Goal: Find specific page/section: Find specific page/section

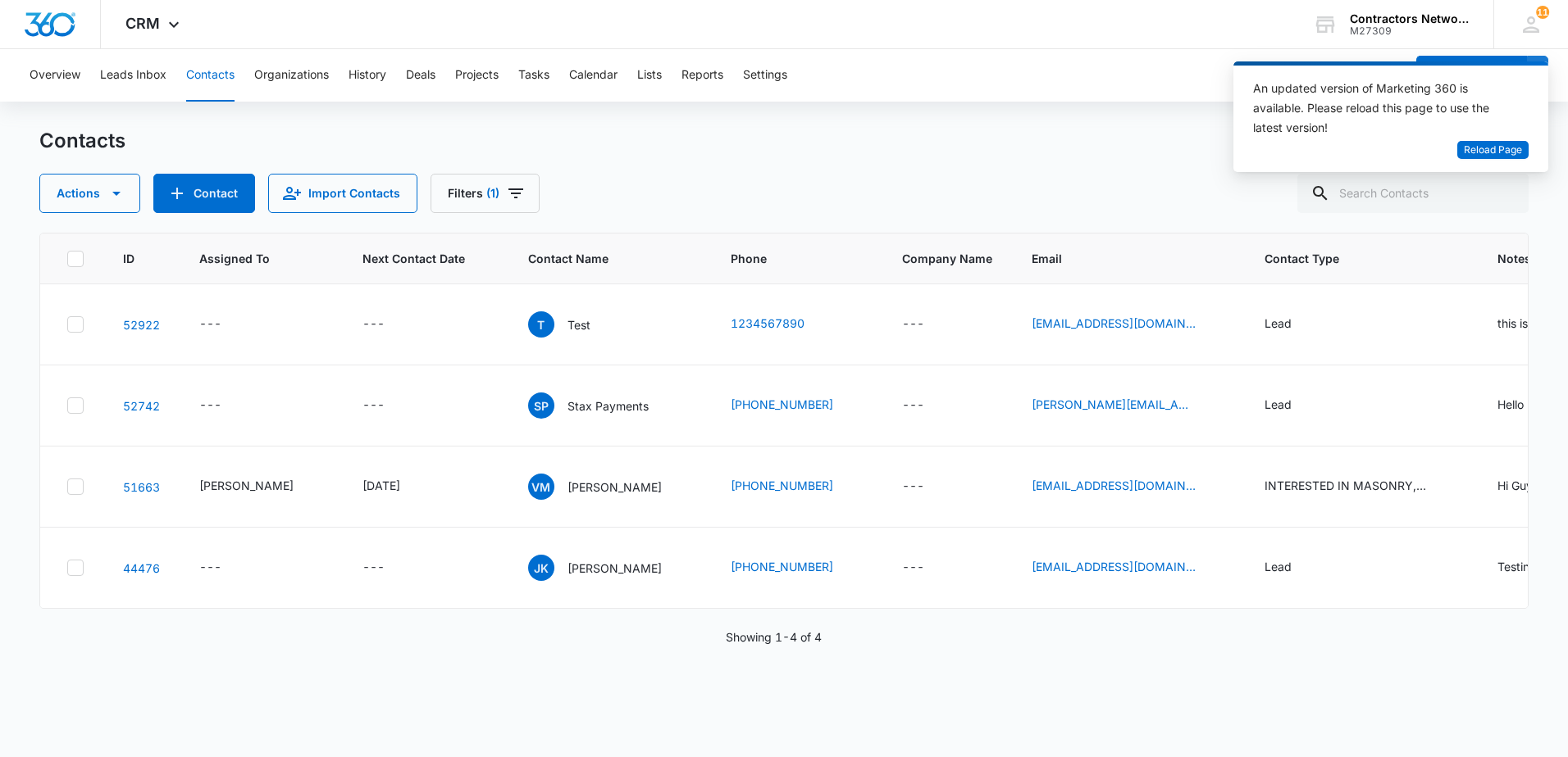
drag, startPoint x: 701, startPoint y: 162, endPoint x: 703, endPoint y: 170, distance: 8.2
click at [703, 171] on div "Contacts Actions Contact Import Contacts Filters (1)" at bounding box center [784, 170] width 1489 height 85
click at [1488, 151] on span "Reload Page" at bounding box center [1493, 151] width 58 height 16
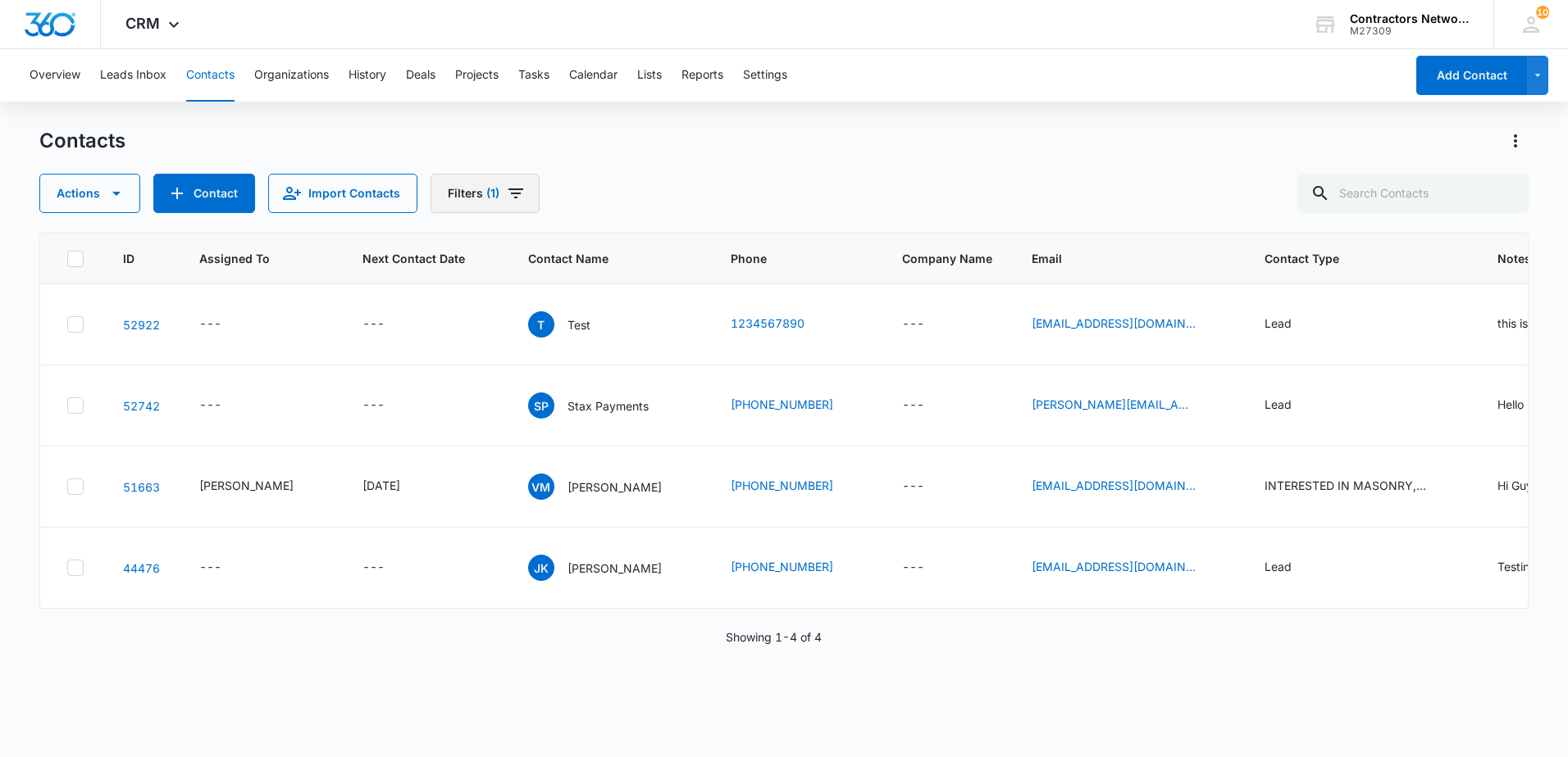
click at [508, 188] on icon "Filters" at bounding box center [515, 193] width 15 height 10
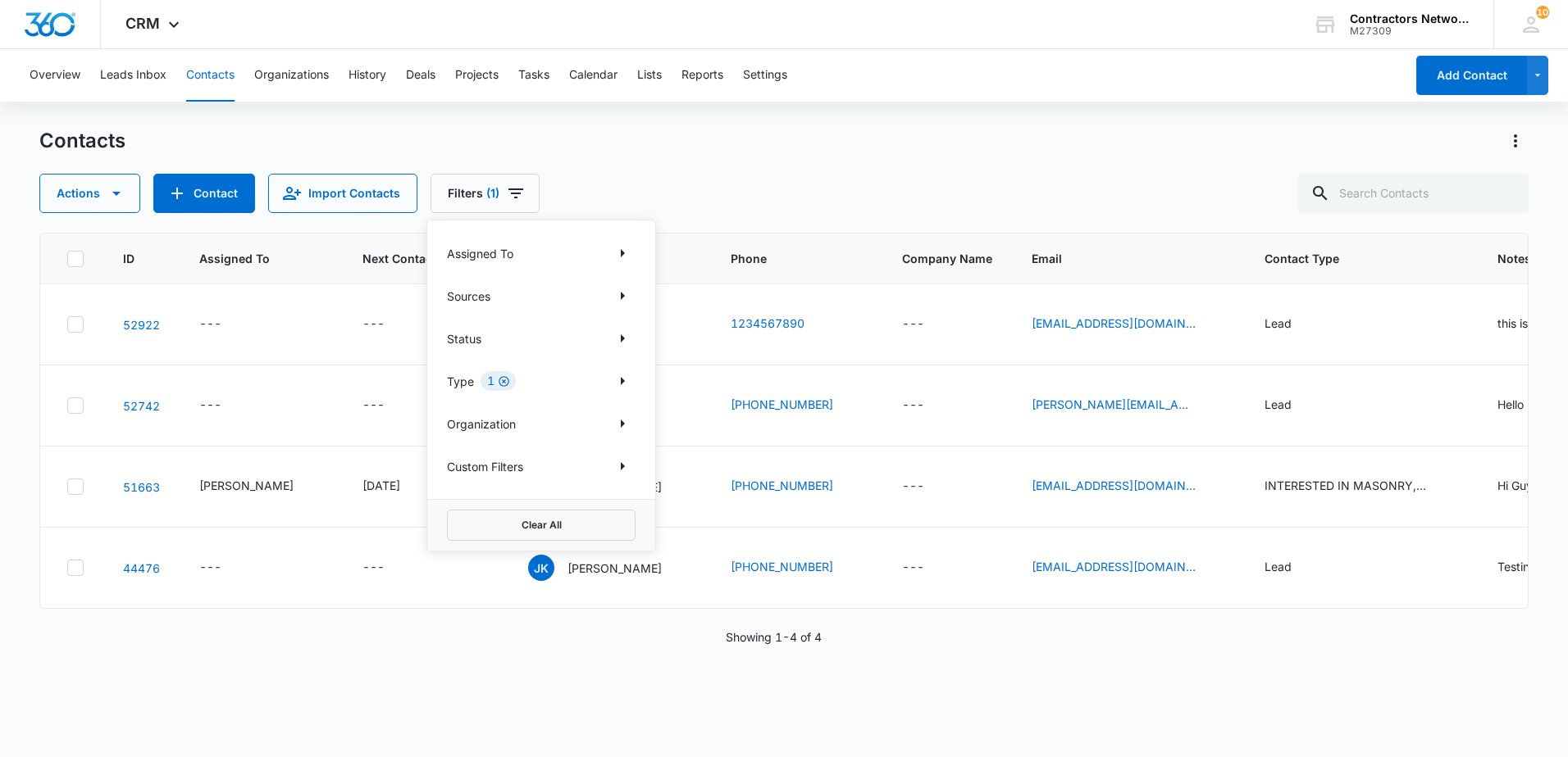
click at [498, 379] on icon "Clear" at bounding box center [504, 381] width 12 height 12
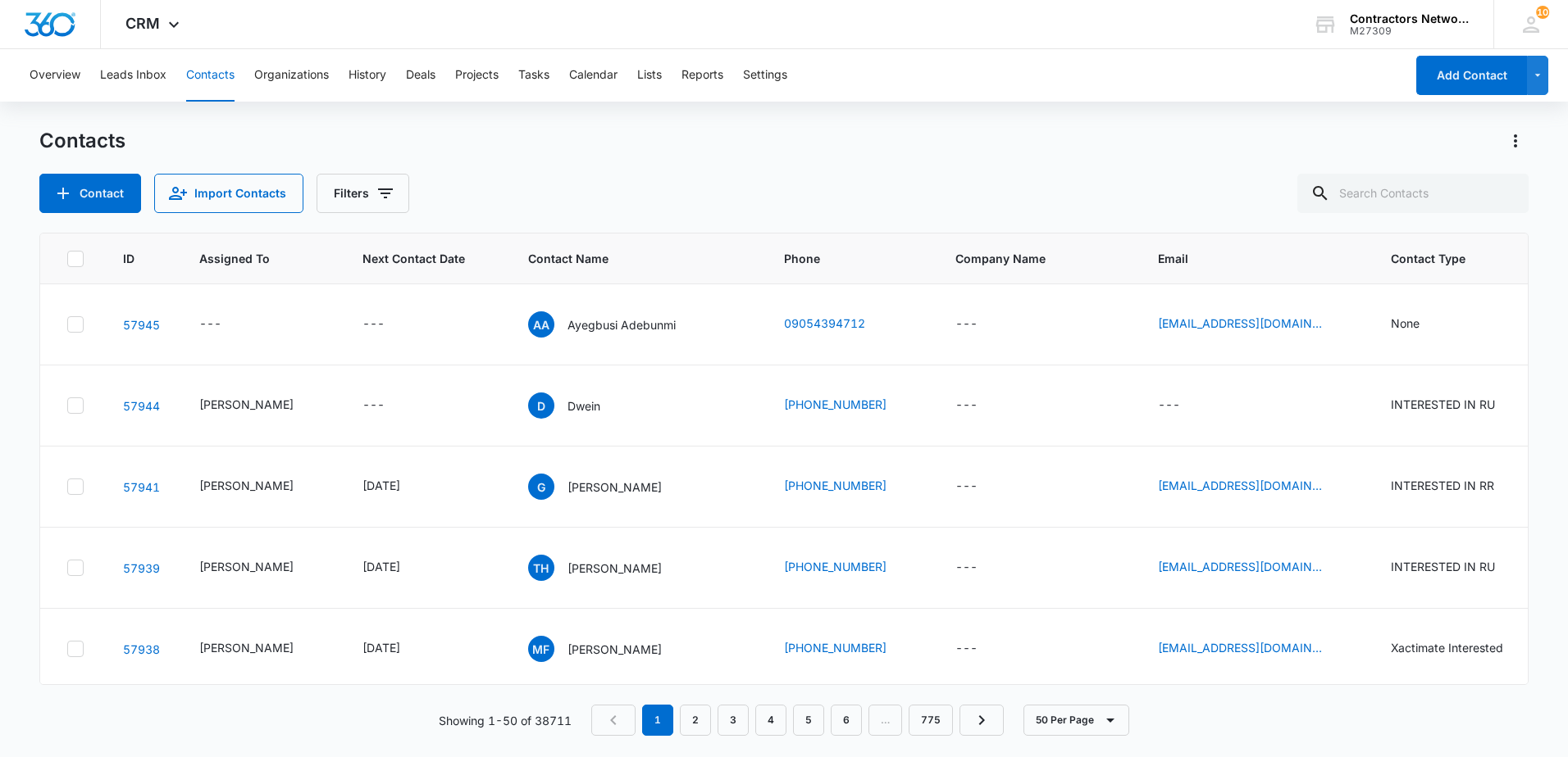
click at [739, 188] on div "Contact Import Contacts Filters" at bounding box center [784, 193] width 1489 height 40
click at [1440, 188] on input "text" at bounding box center [1412, 193] width 231 height 40
type input "l"
type input "w"
type input "ely mendoza"
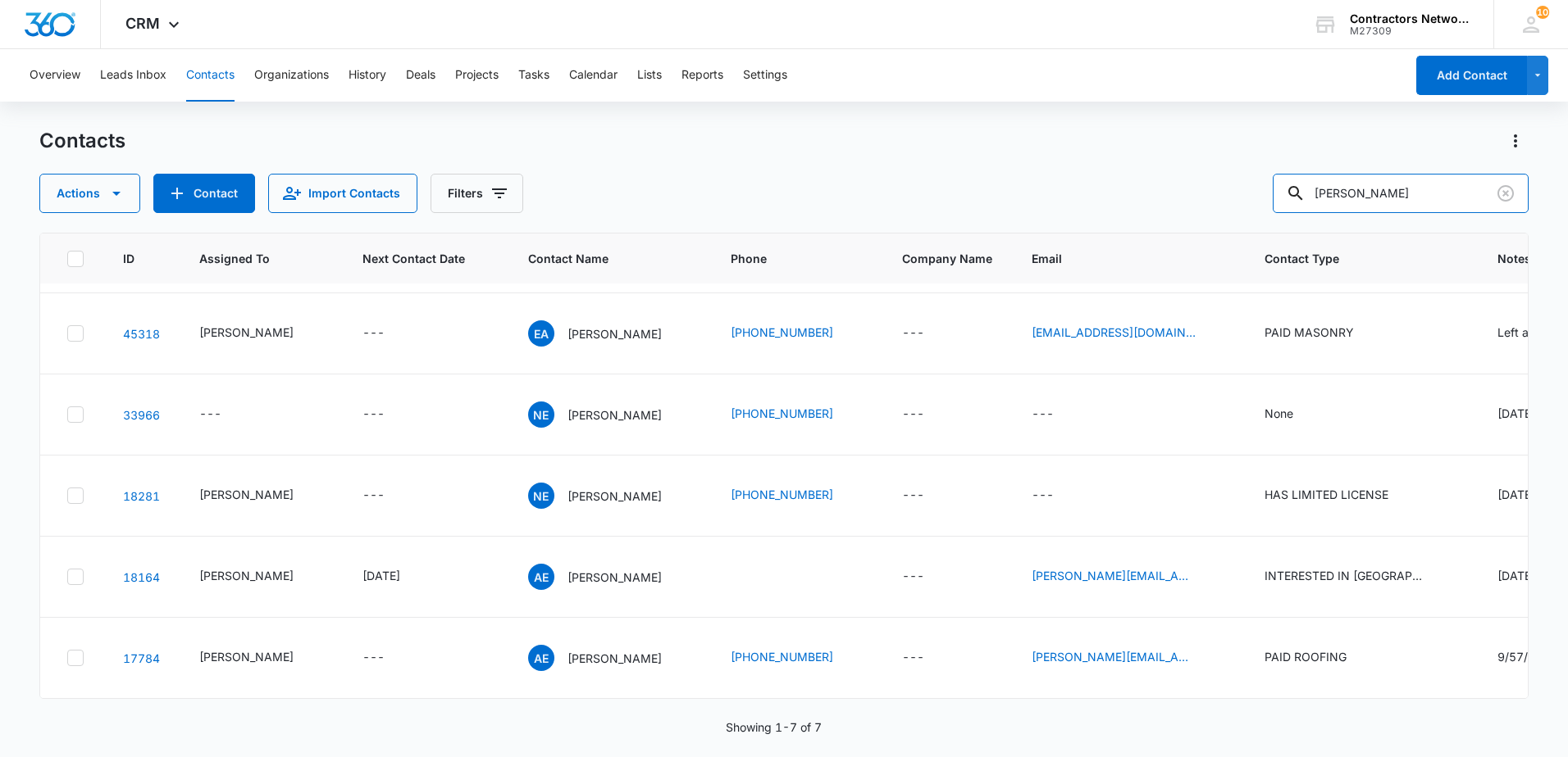
scroll to position [277, 0]
drag, startPoint x: 1416, startPoint y: 192, endPoint x: 1276, endPoint y: 187, distance: 140.1
click at [1276, 195] on div "Actions Contact Import Contacts Filters ely mendoza" at bounding box center [784, 193] width 1489 height 40
paste input "roofinglicense@gmail.com"
type input "roofinglicense@gmail.com"
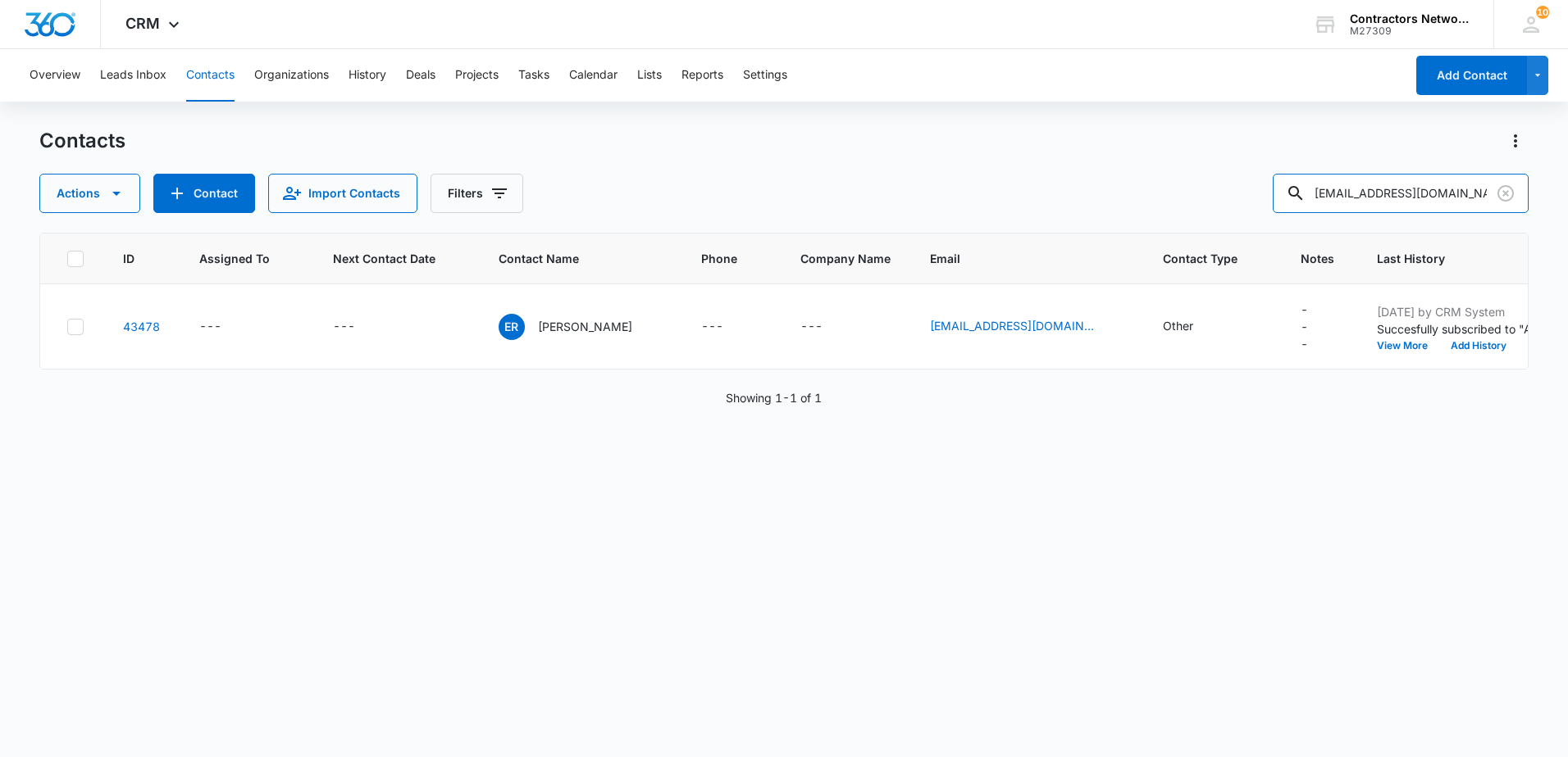
scroll to position [0, 0]
drag, startPoint x: 1499, startPoint y: 193, endPoint x: 785, endPoint y: 8, distance: 737.6
click at [1498, 192] on icon "Clear" at bounding box center [1506, 193] width 20 height 20
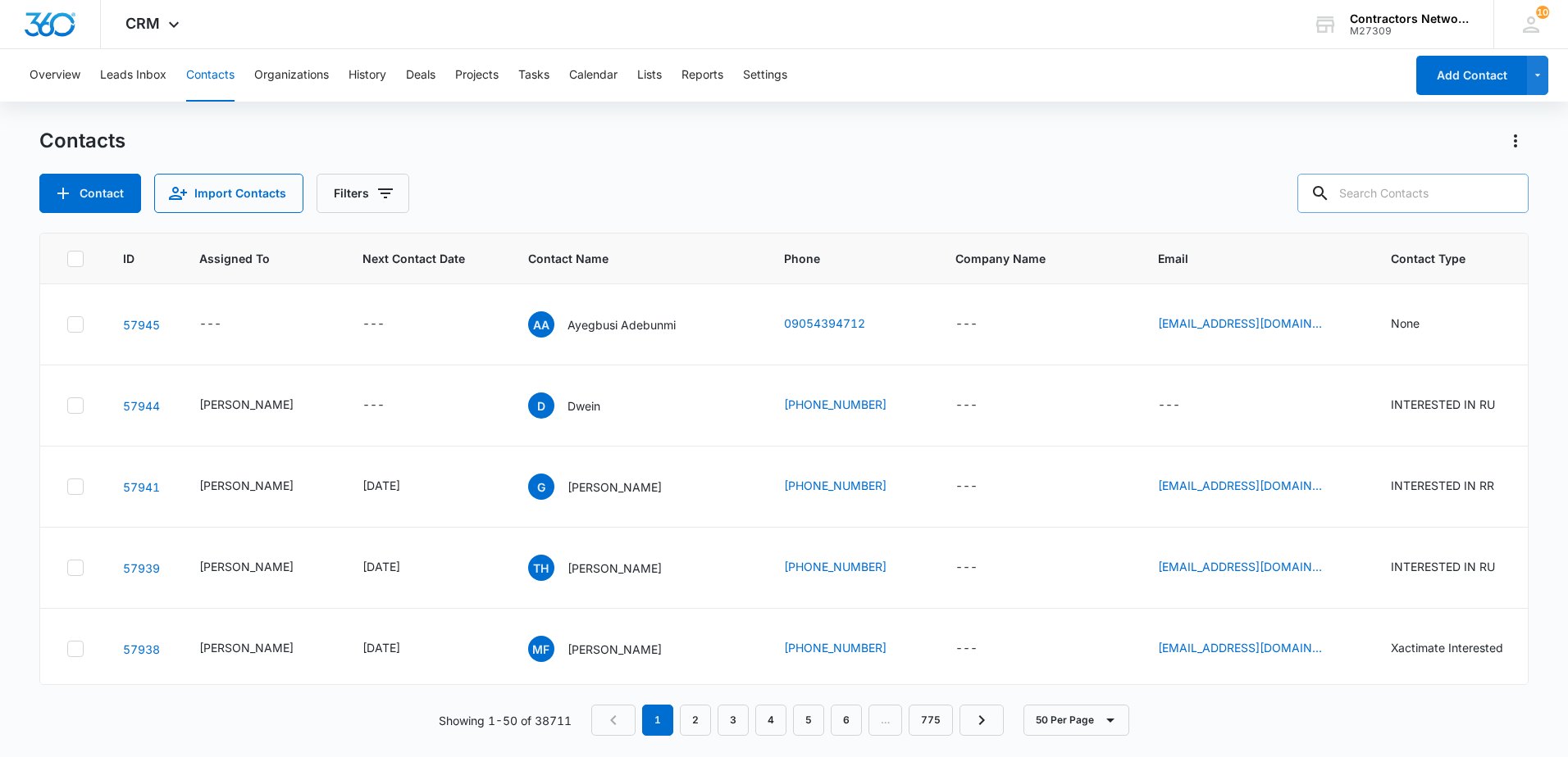
paste input "l.am.serviceinc@gmail.com"
type input "l.am.serviceinc@gmail.com"
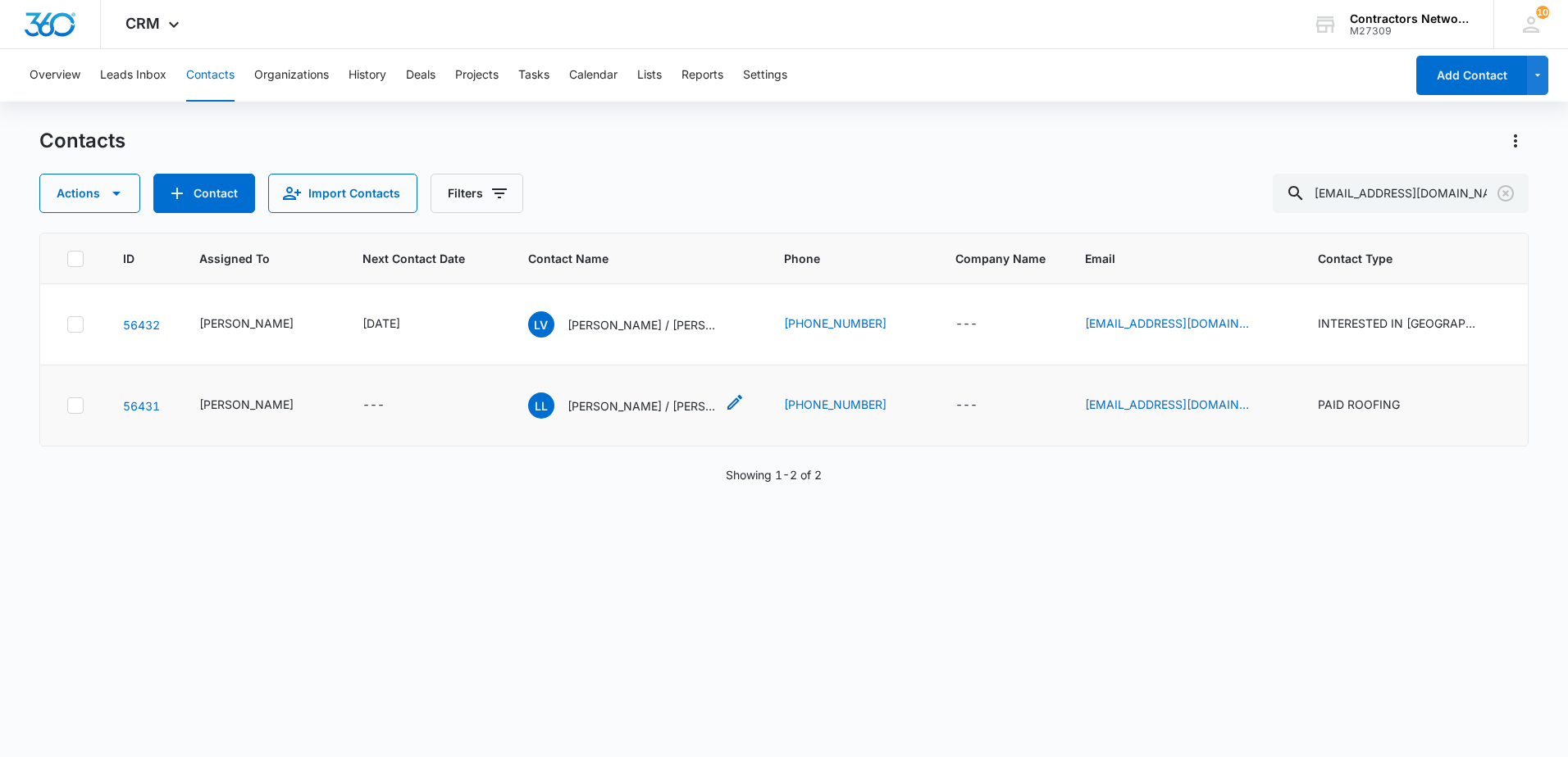
click at [585, 415] on p "Laura Lopez / Luis Mendoza" at bounding box center [640, 405] width 148 height 17
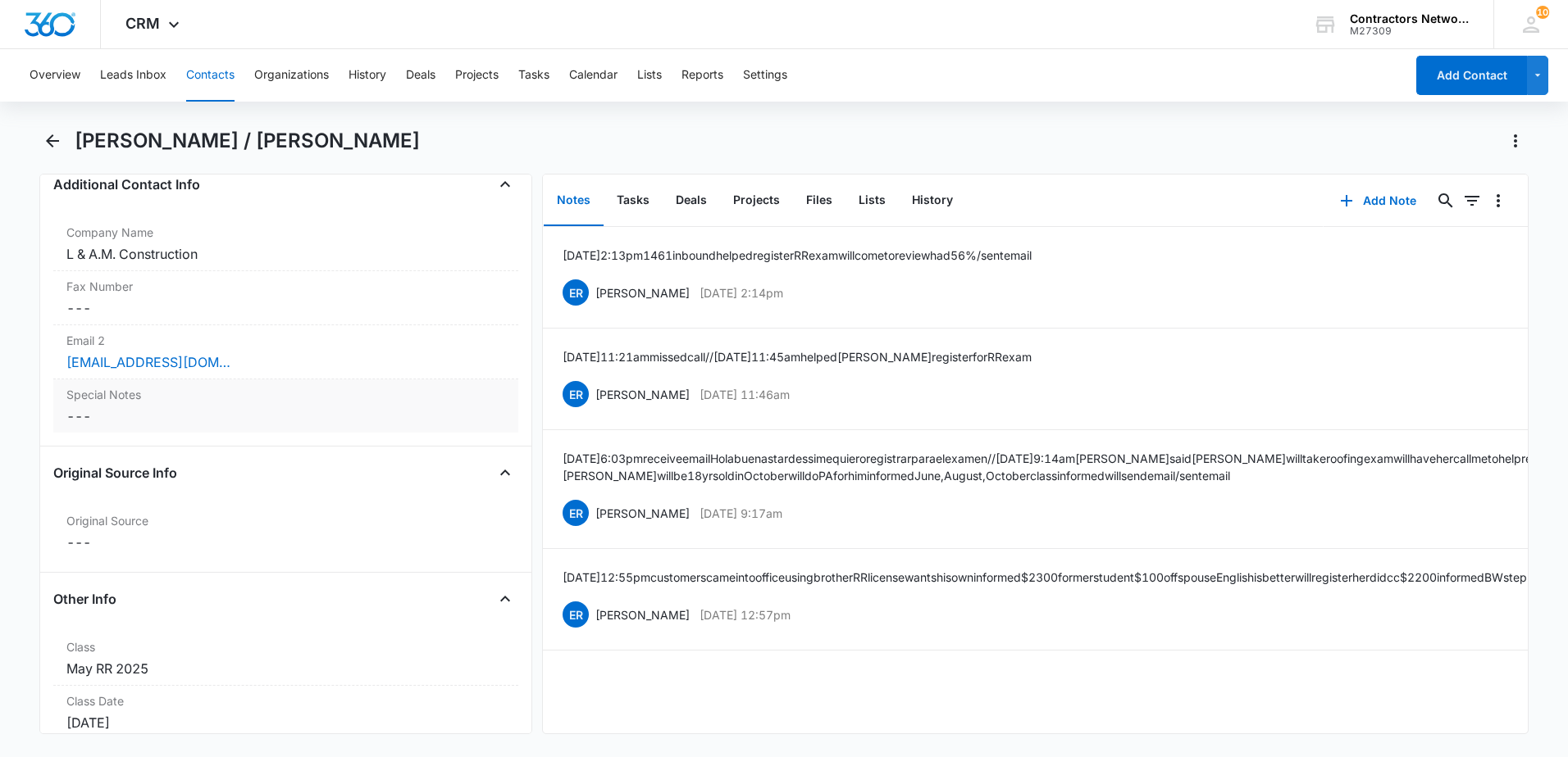
scroll to position [1475, 0]
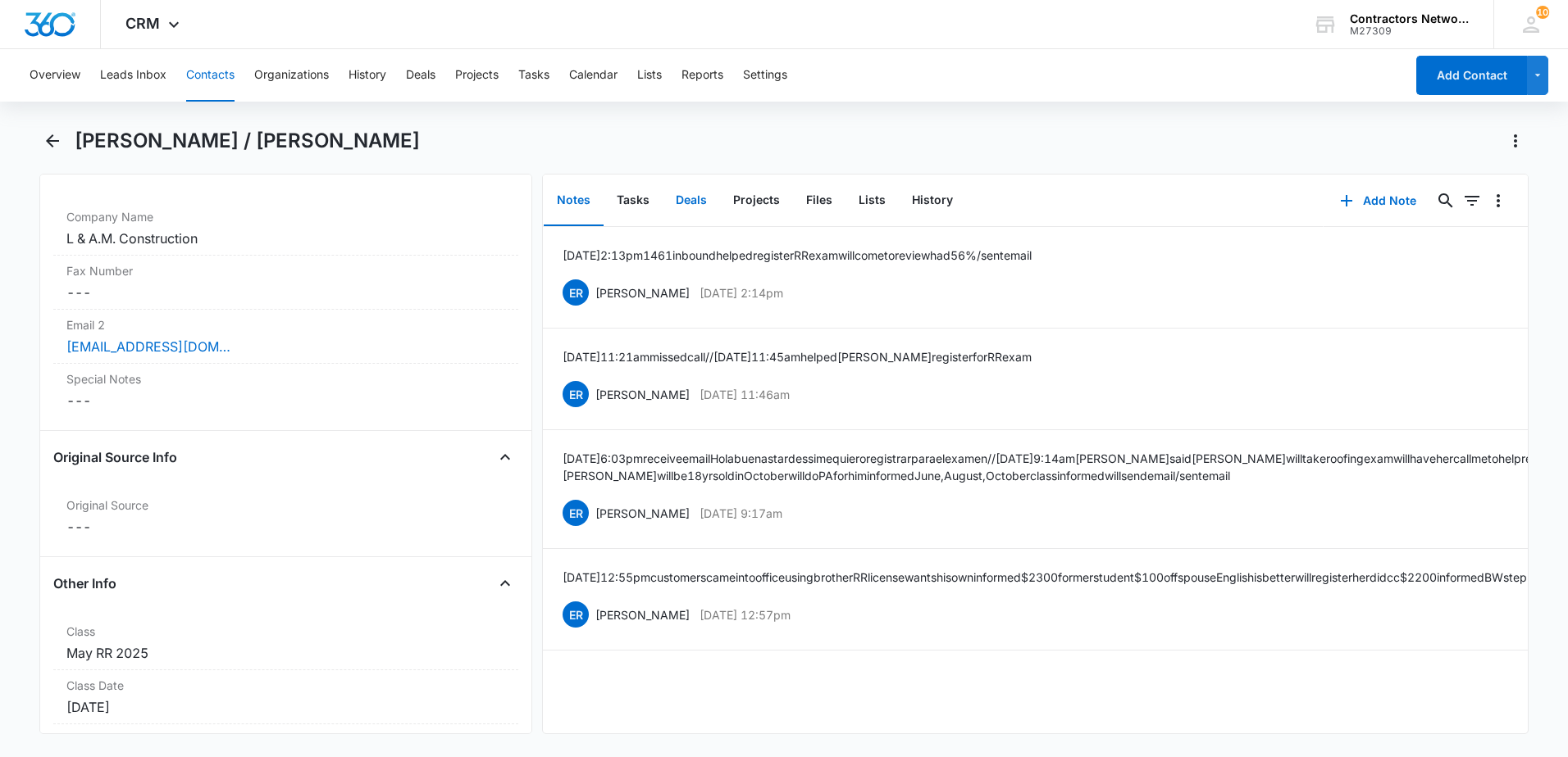
click at [691, 195] on button "Deals" at bounding box center [691, 200] width 57 height 51
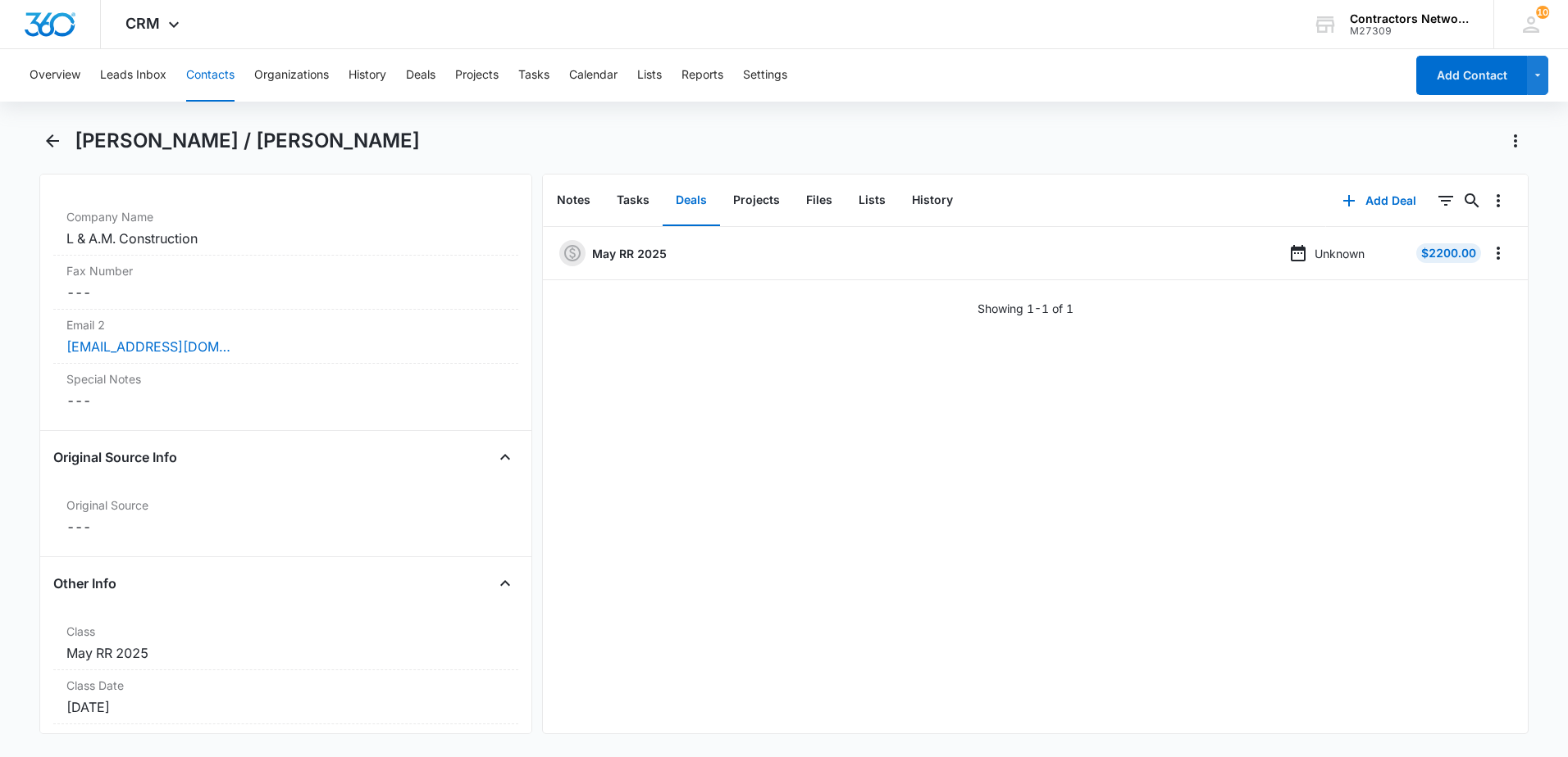
click at [215, 75] on button "Contacts" at bounding box center [210, 75] width 49 height 53
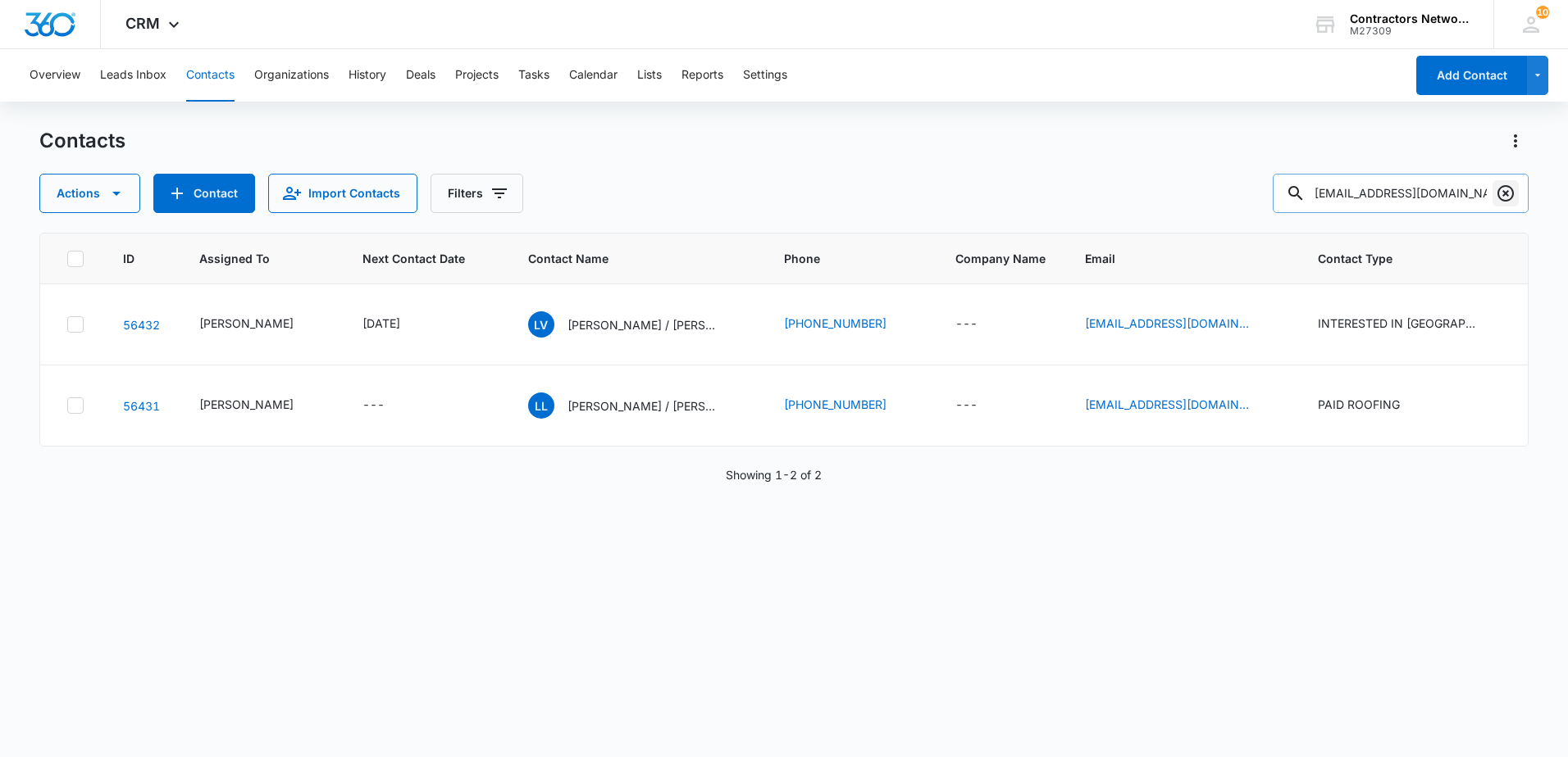
click at [1502, 193] on icon "Clear" at bounding box center [1506, 193] width 20 height 20
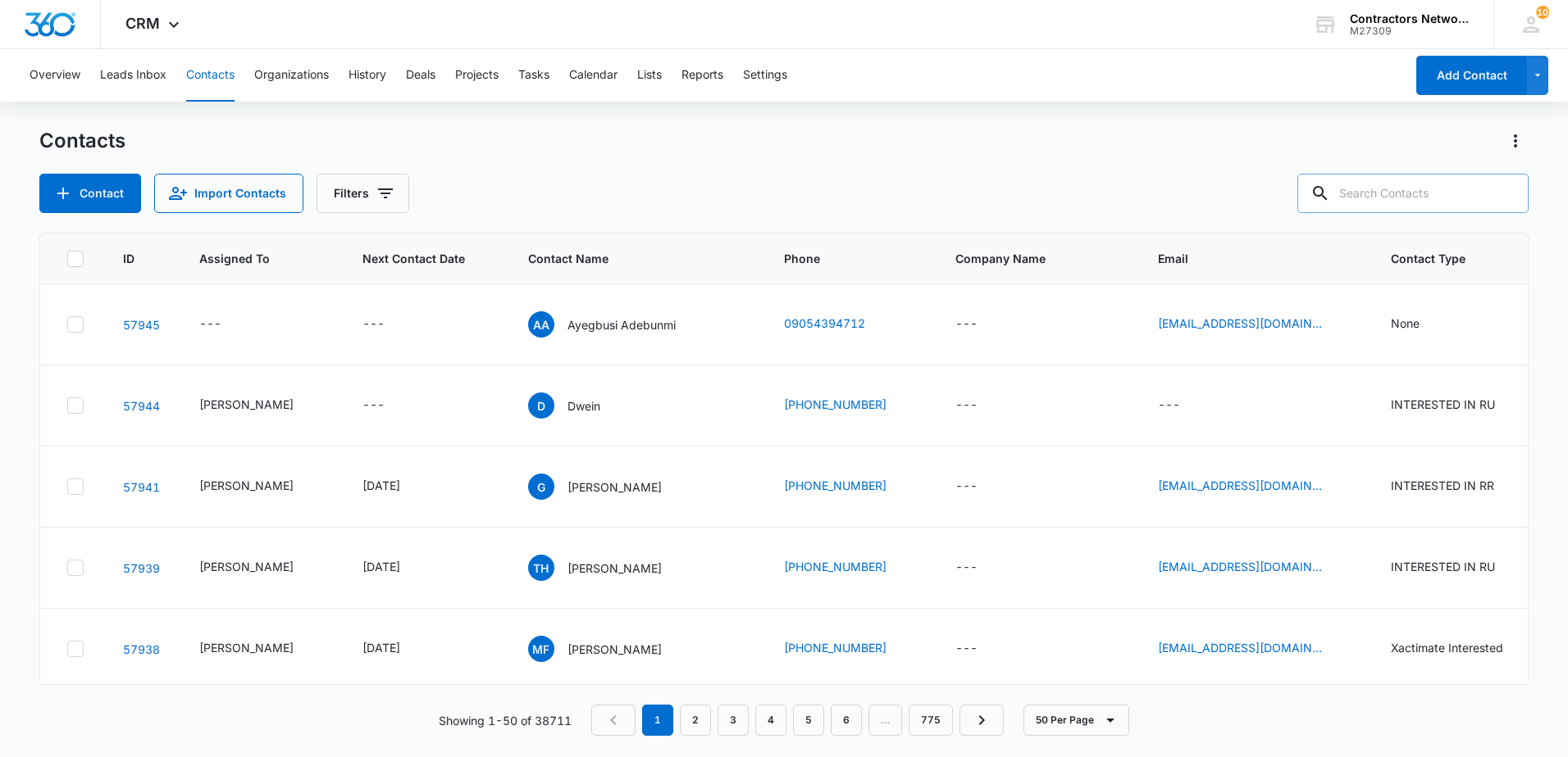
paste input "309.204.7712"
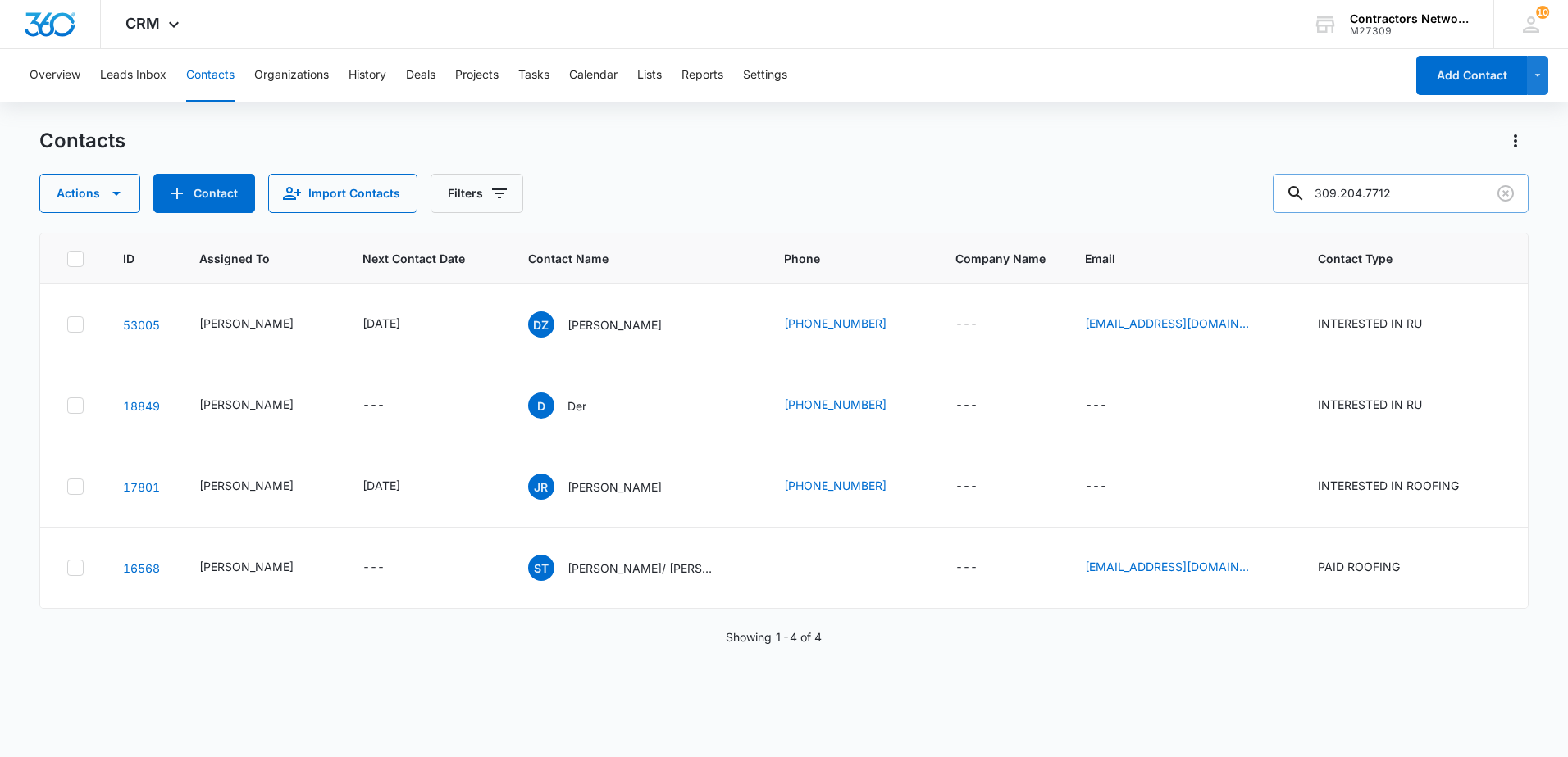
click at [1357, 201] on input "309.204.7712" at bounding box center [1400, 193] width 256 height 40
click at [1380, 200] on input "309204.7712" at bounding box center [1400, 193] width 256 height 40
click at [1377, 199] on input "309204.7712" at bounding box center [1400, 193] width 256 height 40
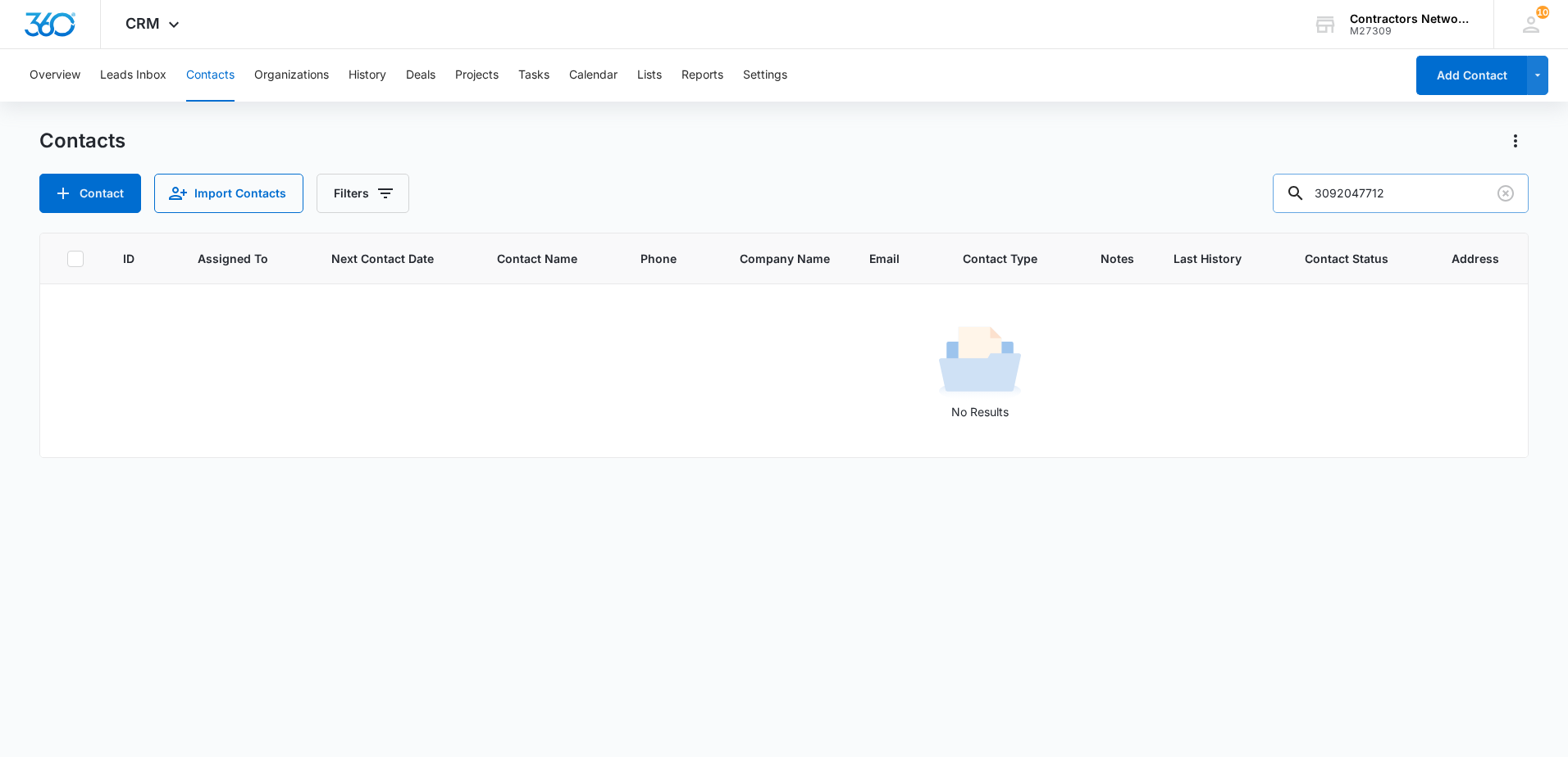
click at [1353, 199] on input "3092047712" at bounding box center [1400, 193] width 256 height 40
click at [1378, 201] on input "309-2047712" at bounding box center [1400, 193] width 256 height 40
type input "309-204-7712"
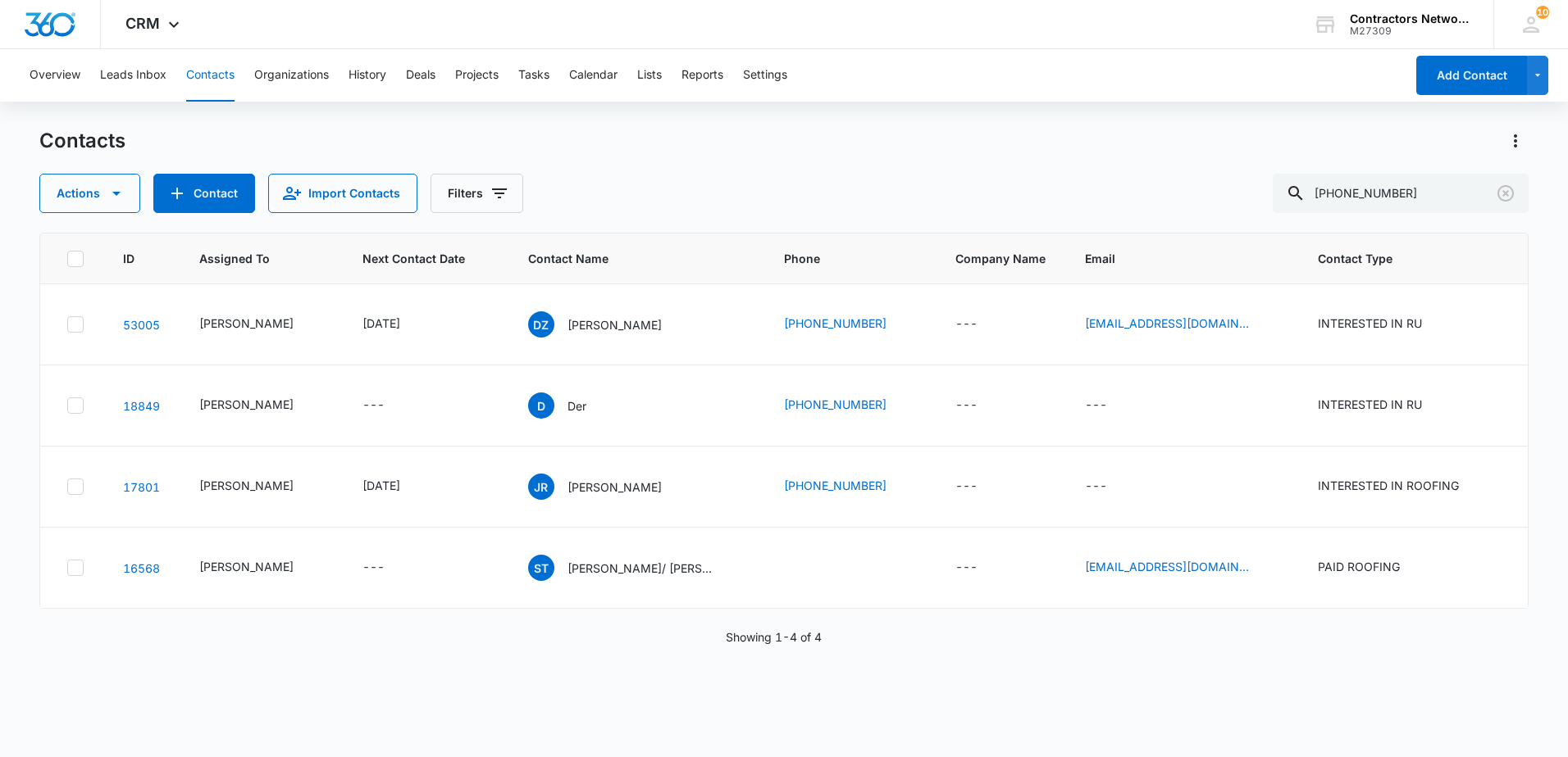
click at [217, 76] on button "Contacts" at bounding box center [210, 75] width 49 height 53
click at [1511, 197] on icon "Clear" at bounding box center [1506, 193] width 20 height 20
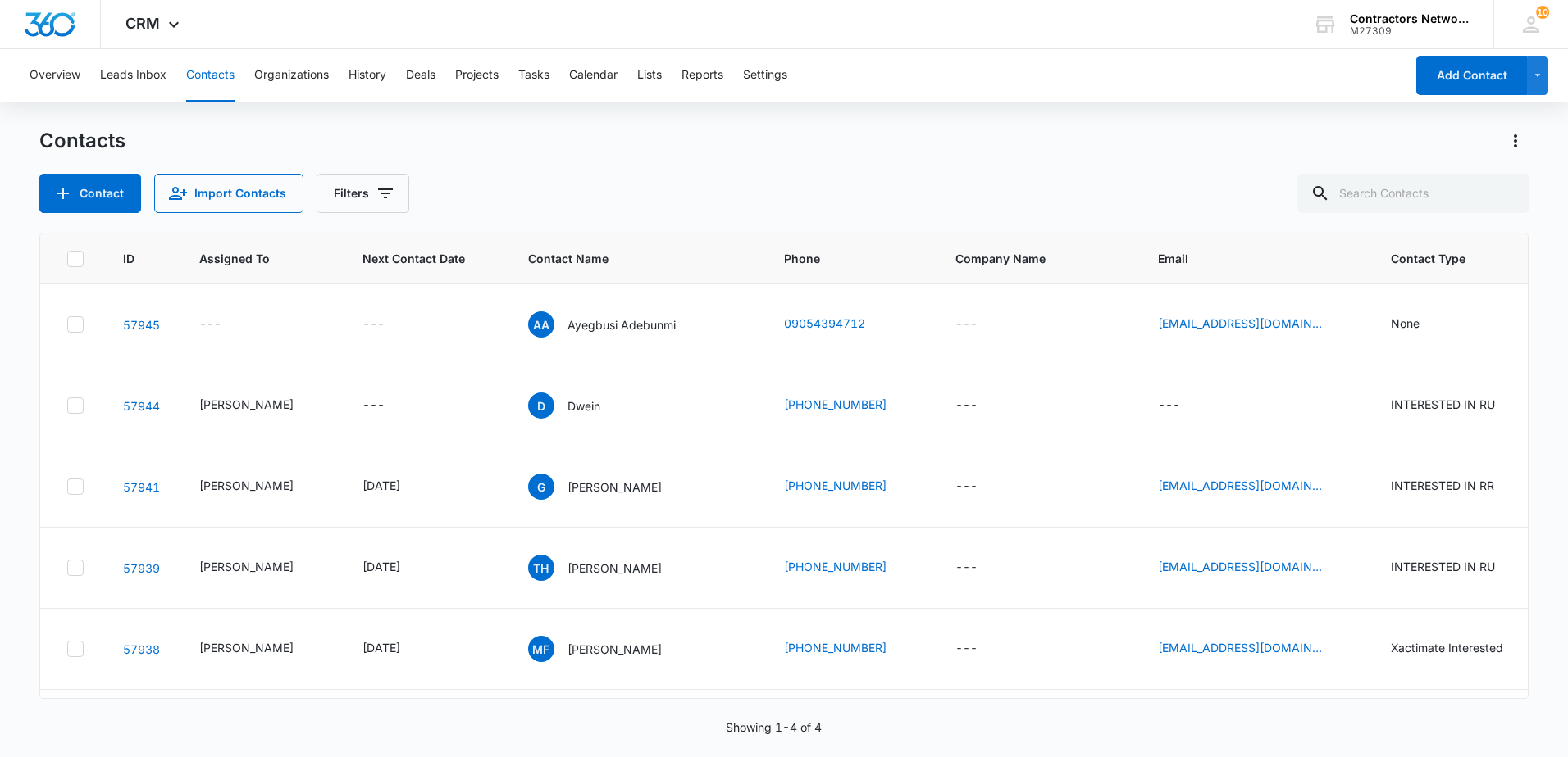
click at [1511, 197] on div at bounding box center [1506, 193] width 26 height 40
click at [206, 78] on button "Contacts" at bounding box center [210, 75] width 49 height 53
